Goal: Task Accomplishment & Management: Manage account settings

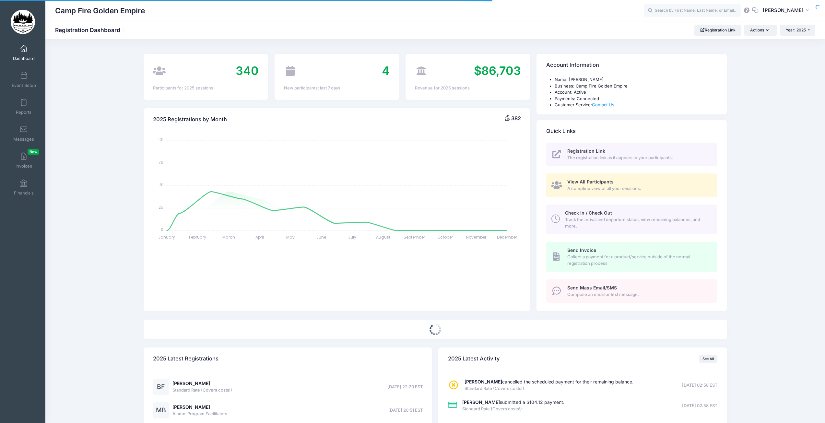
select select
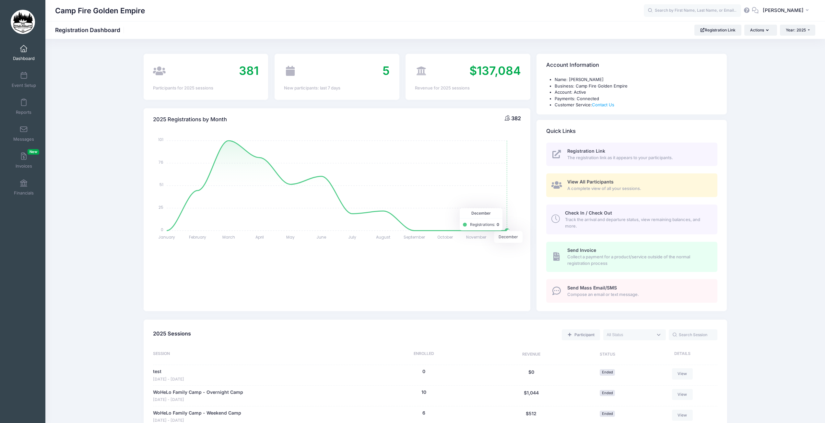
click at [571, 186] on span "A complete view of all your sessions." at bounding box center [638, 188] width 143 height 6
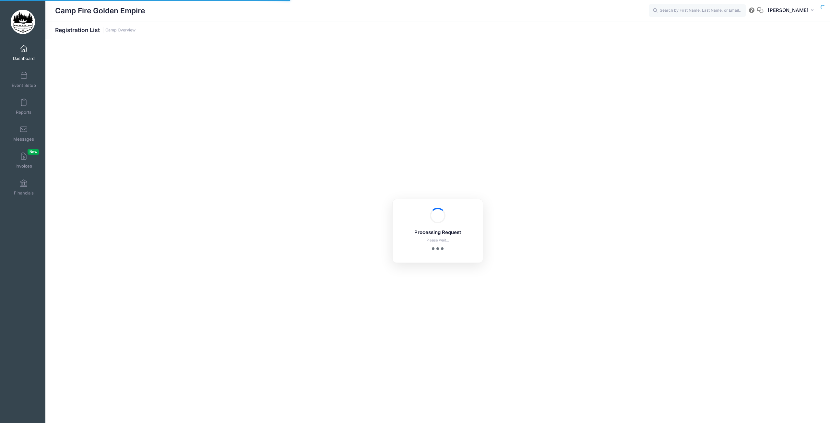
select select "10"
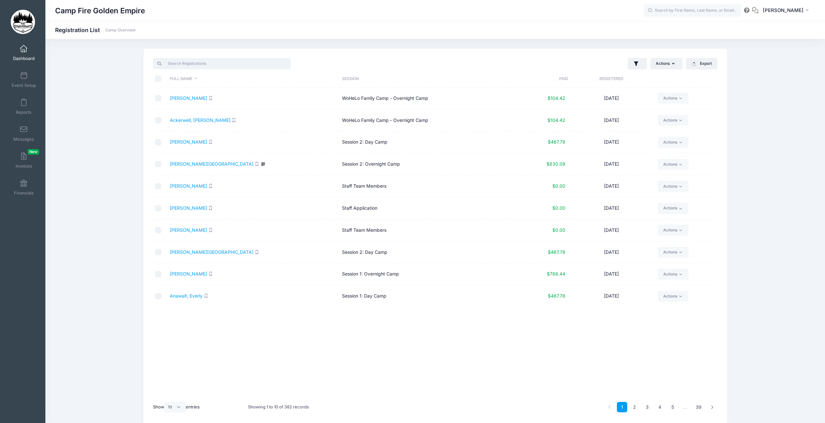
click at [173, 61] on input "search" at bounding box center [222, 63] width 138 height 11
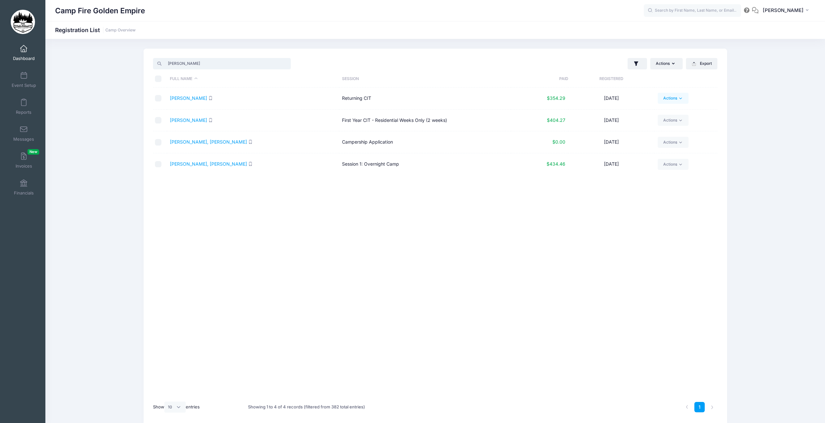
type input "feld"
click at [681, 98] on icon at bounding box center [680, 98] width 5 height 5
click at [502, 218] on div "Full Name Session Paid Registered Feldheim, Autumn Returning CIT $354.29 03/02/…" at bounding box center [435, 243] width 565 height 310
click at [200, 100] on link "Feldheim, Autumn" at bounding box center [188, 98] width 37 height 6
click at [187, 164] on link "Feldheim, Marley" at bounding box center [208, 164] width 77 height 6
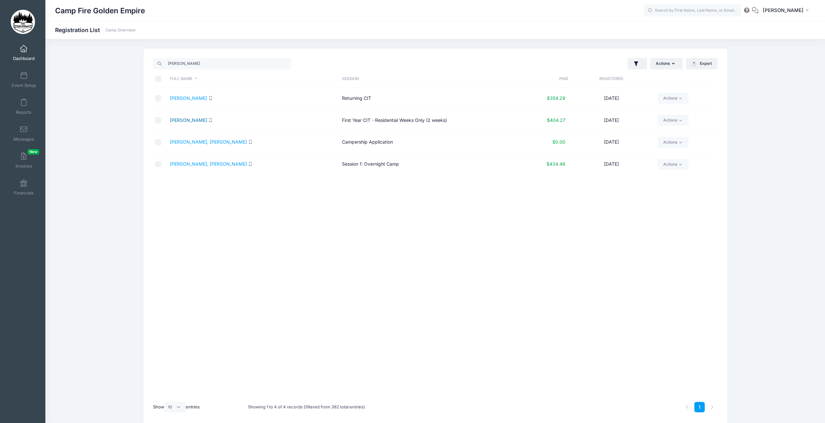
click at [200, 122] on link "[PERSON_NAME]" at bounding box center [188, 120] width 37 height 6
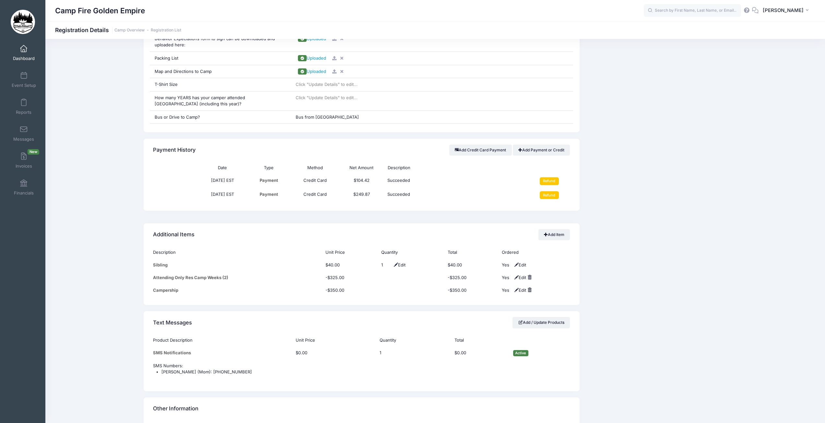
scroll to position [486, 0]
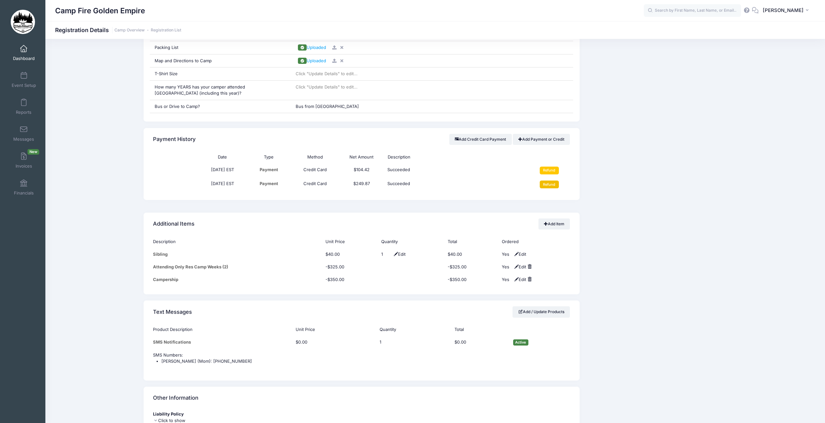
click at [546, 184] on input "Refund" at bounding box center [549, 185] width 19 height 8
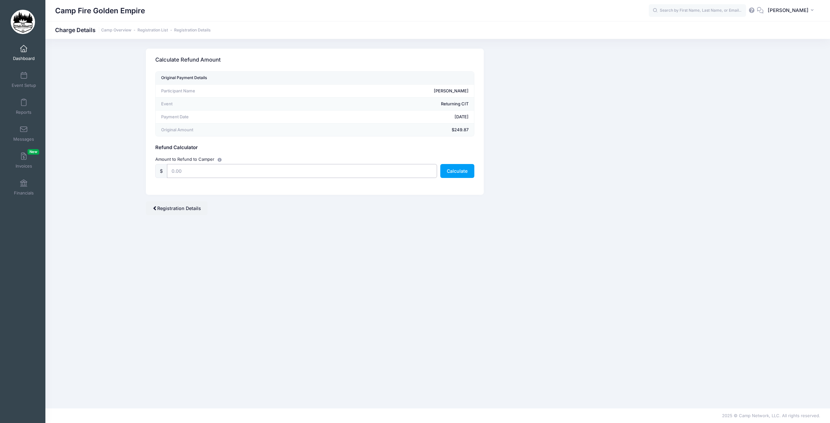
click at [252, 174] on input "text" at bounding box center [302, 171] width 270 height 14
type input "249.87"
click at [466, 173] on button "Calculate" at bounding box center [457, 171] width 34 height 14
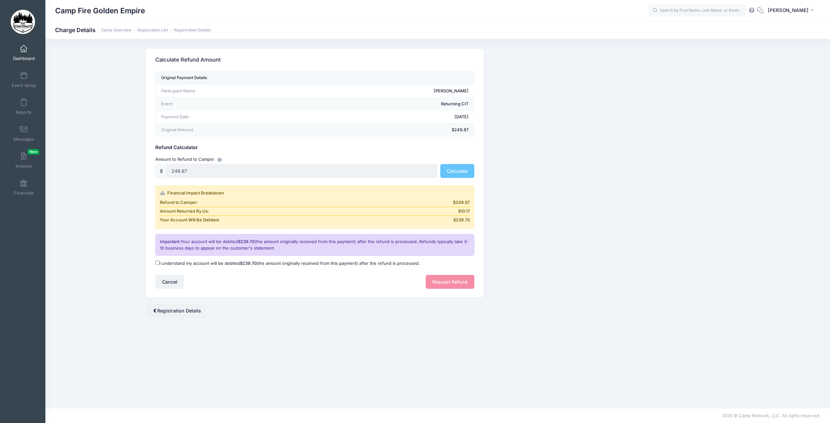
click at [157, 264] on input "I understand my account will be debited $239.70 (the amount originally received…" at bounding box center [157, 263] width 4 height 4
checkbox input "true"
click at [447, 284] on button "Request Refund" at bounding box center [450, 282] width 49 height 14
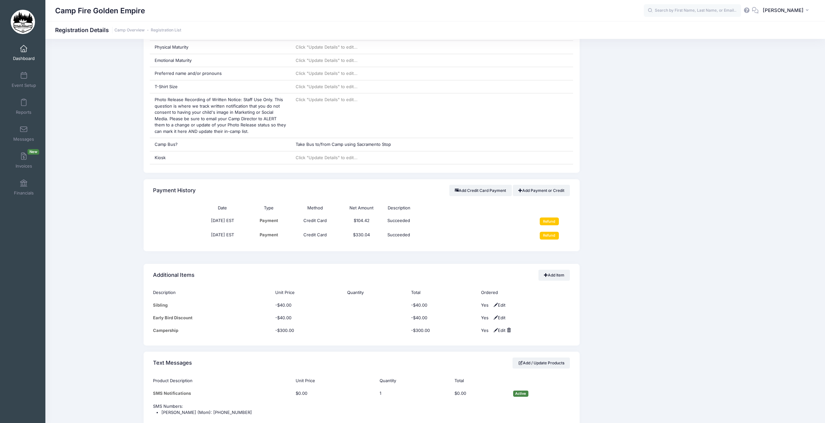
scroll to position [648, 0]
click at [553, 236] on input "Refund" at bounding box center [549, 237] width 19 height 8
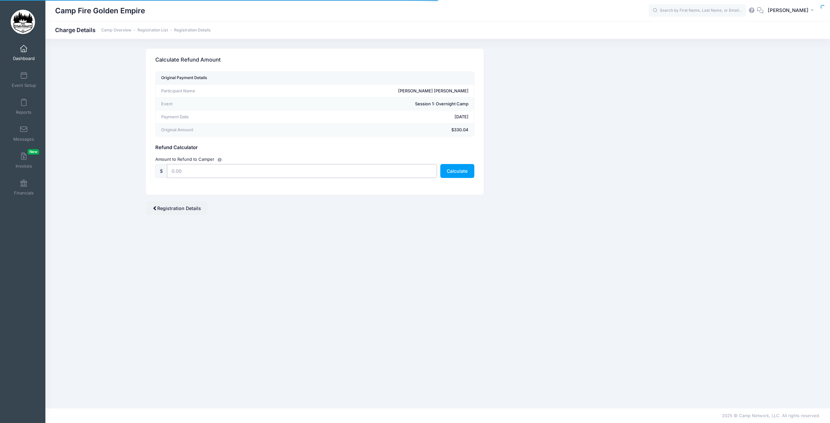
click at [250, 172] on input "text" at bounding box center [302, 171] width 270 height 14
type input "330.04"
click at [459, 173] on button "Calculate" at bounding box center [457, 171] width 34 height 14
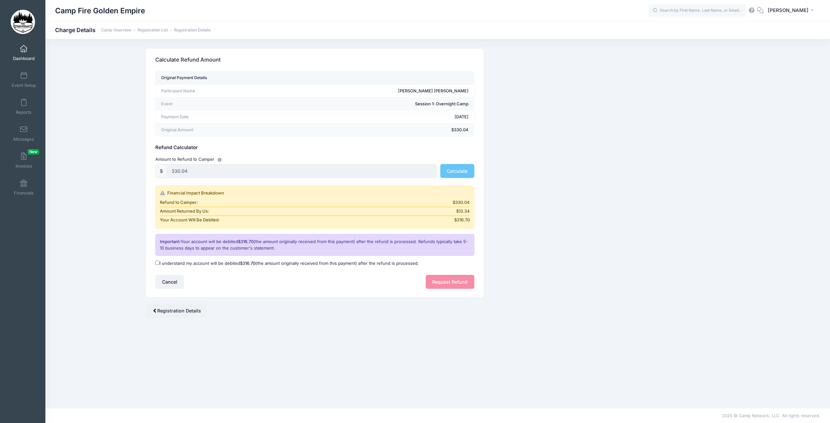
click at [156, 264] on input "I understand my account will be debited $316.70 (the amount originally received…" at bounding box center [157, 263] width 4 height 4
checkbox input "true"
click at [453, 282] on button "Request Refund" at bounding box center [450, 282] width 49 height 14
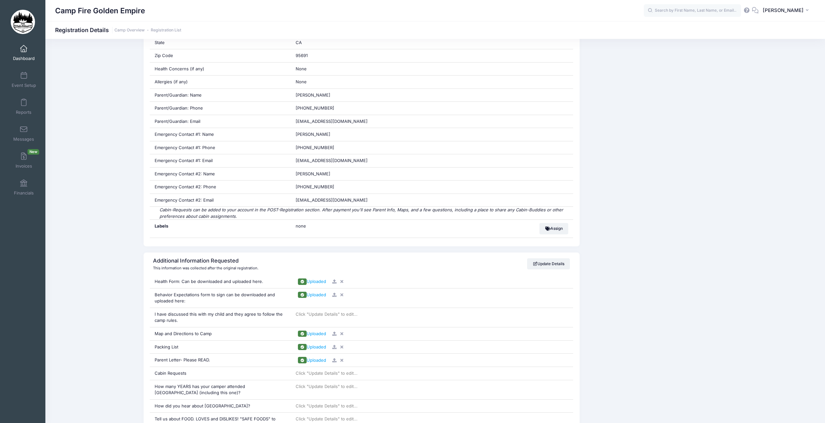
scroll to position [309, 0]
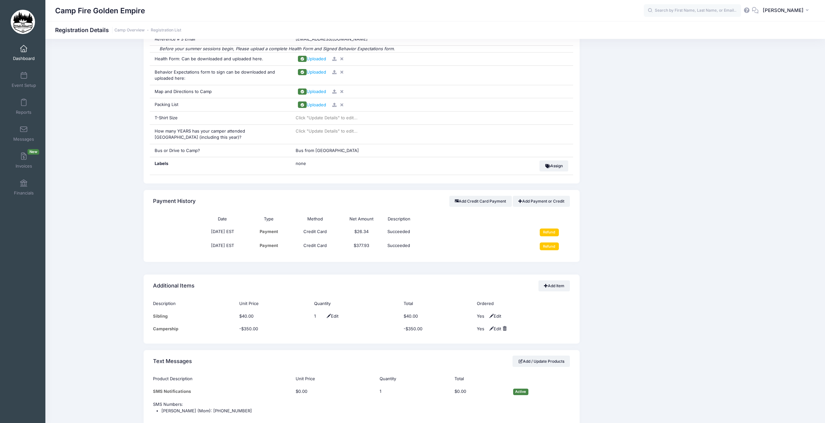
scroll to position [584, 0]
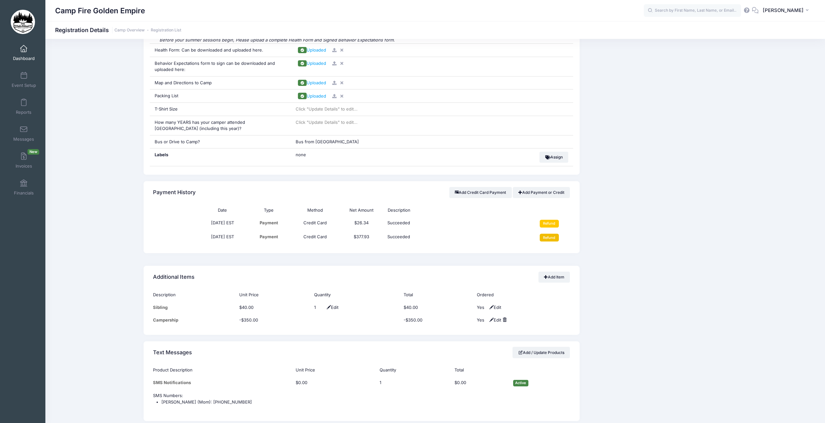
click at [550, 239] on input "Refund" at bounding box center [549, 238] width 19 height 8
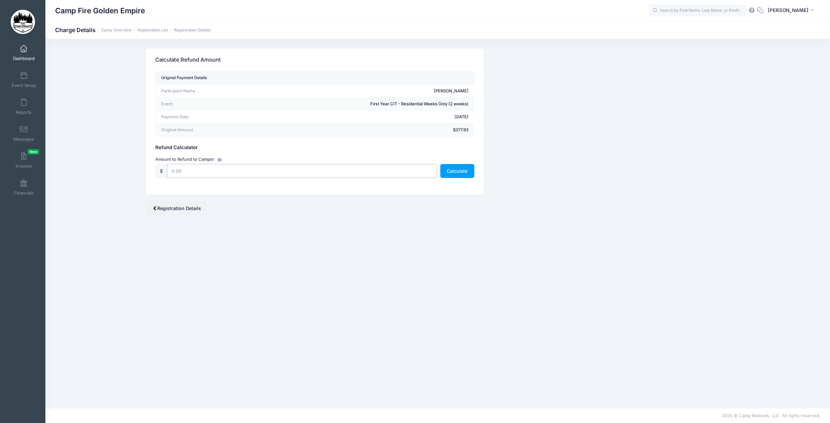
click at [203, 170] on input "text" at bounding box center [302, 171] width 270 height 14
type input "377.93"
click at [569, 236] on div "Camp Network returns it's fee when there is a full refund. Stripe also returns …" at bounding box center [437, 224] width 603 height 350
click at [461, 170] on button "Calculate" at bounding box center [457, 171] width 34 height 14
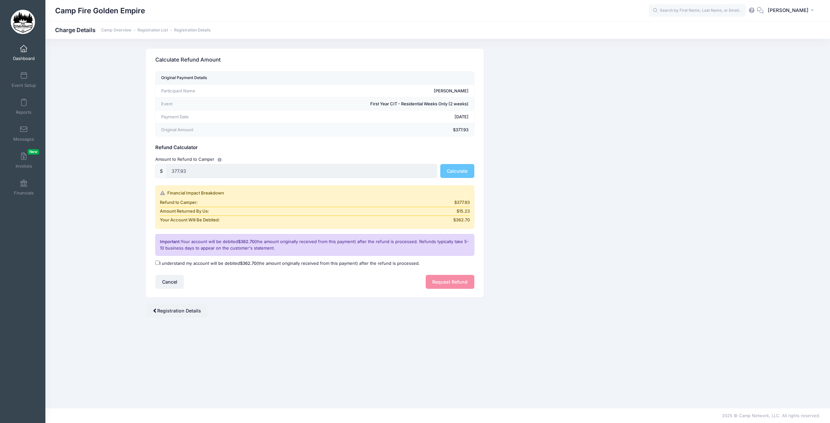
click at [157, 263] on input "I understand my account will be debited $362.70 (the amount originally received…" at bounding box center [157, 263] width 4 height 4
checkbox input "true"
click at [452, 282] on button "Request Refund" at bounding box center [450, 282] width 49 height 14
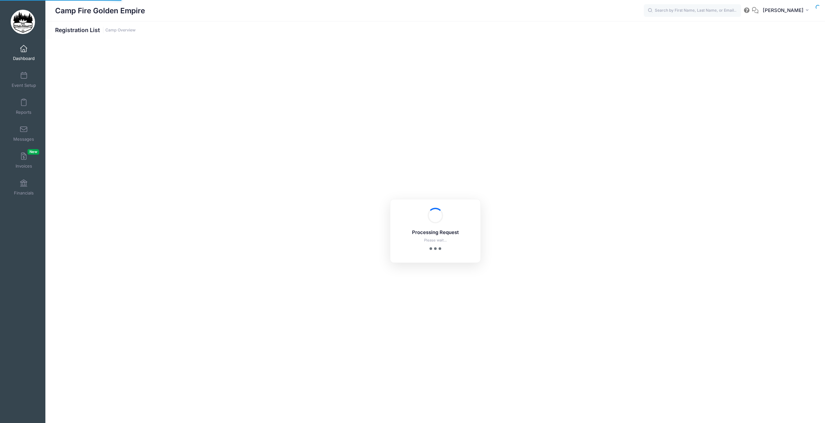
select select "10"
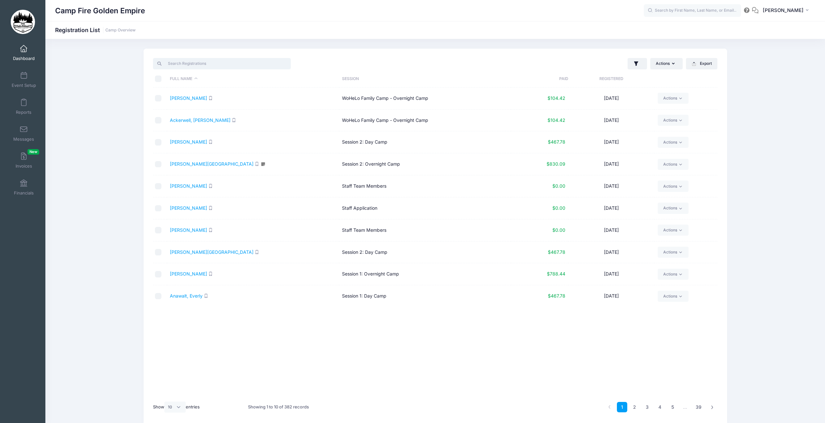
click at [215, 66] on input "search" at bounding box center [222, 63] width 138 height 11
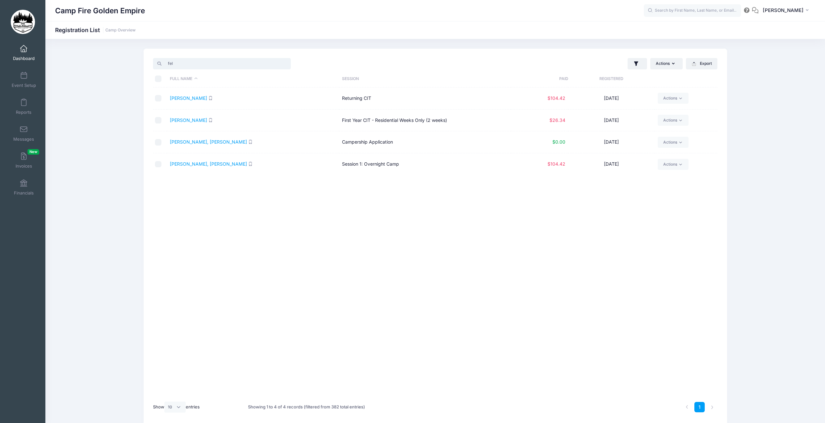
type input "[PERSON_NAME]"
